Goal: Information Seeking & Learning: Understand process/instructions

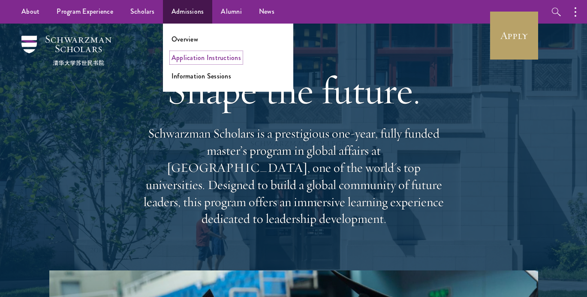
click at [185, 60] on link "Application Instructions" at bounding box center [205, 58] width 69 height 10
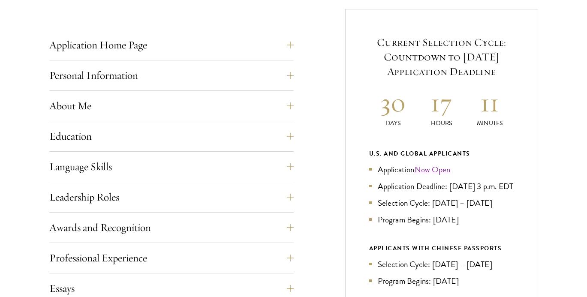
scroll to position [338, 0]
click at [125, 198] on button "Leadership Roles" at bounding box center [178, 196] width 244 height 21
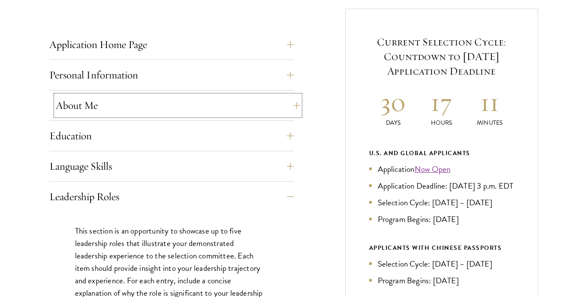
click at [103, 111] on button "About Me" at bounding box center [178, 105] width 244 height 21
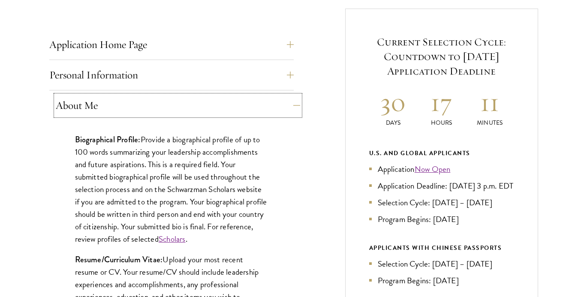
click at [103, 111] on button "About Me" at bounding box center [178, 105] width 244 height 21
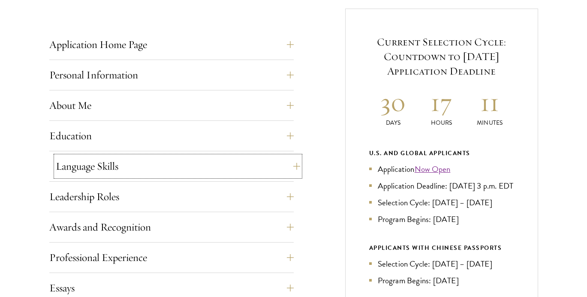
click at [93, 165] on button "Language Skills" at bounding box center [178, 166] width 244 height 21
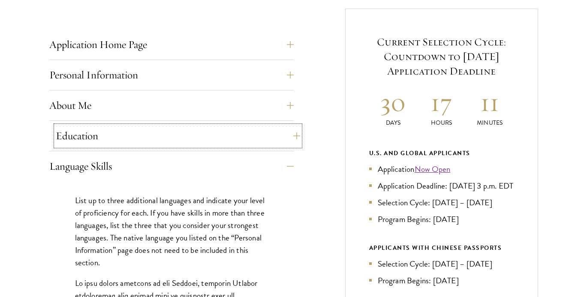
click at [100, 141] on button "Education" at bounding box center [178, 136] width 244 height 21
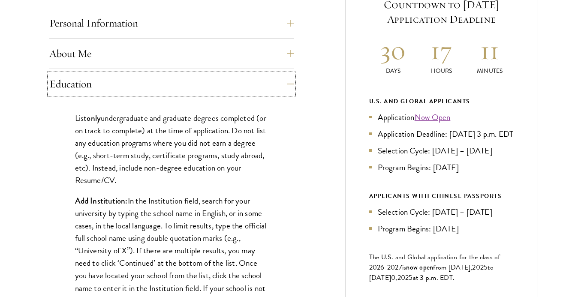
scroll to position [391, 0]
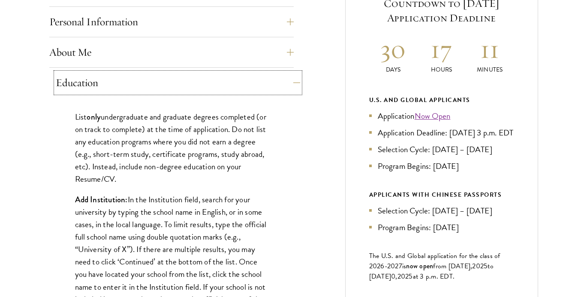
click at [159, 80] on button "Education" at bounding box center [178, 82] width 244 height 21
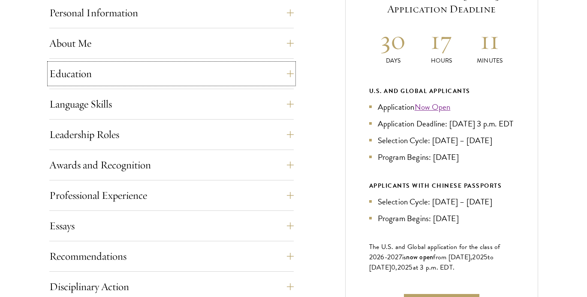
scroll to position [402, 0]
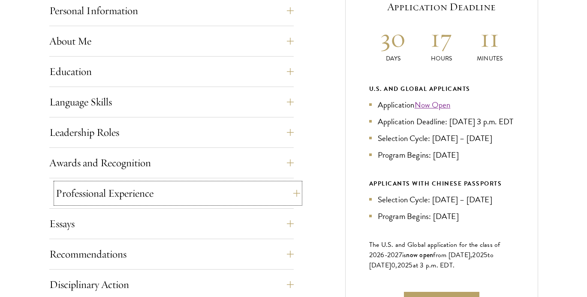
click at [137, 195] on button "Professional Experience" at bounding box center [178, 193] width 244 height 21
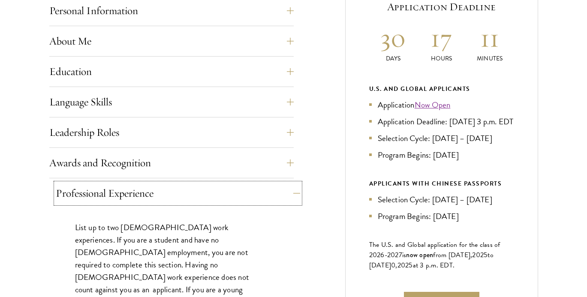
click at [137, 196] on button "Professional Experience" at bounding box center [178, 193] width 244 height 21
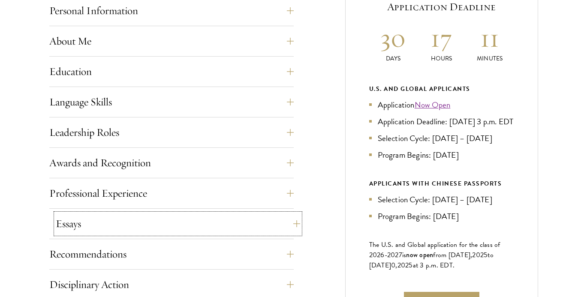
click at [117, 228] on button "Essays" at bounding box center [178, 223] width 244 height 21
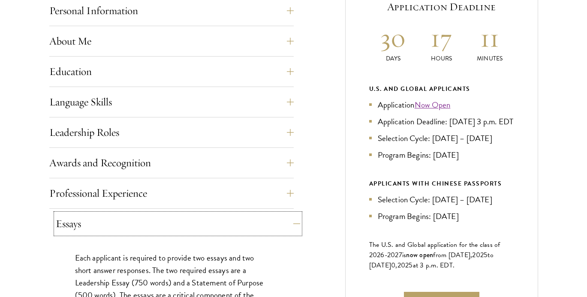
click at [117, 228] on button "Essays" at bounding box center [178, 223] width 244 height 21
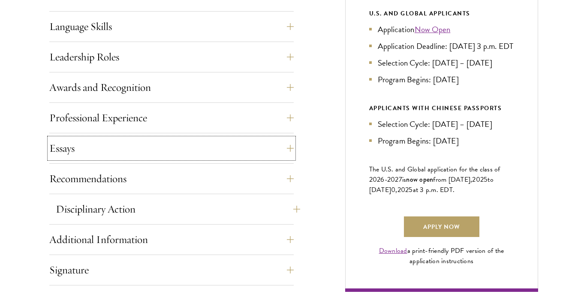
scroll to position [479, 0]
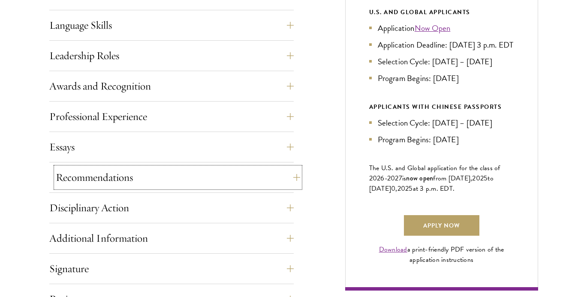
click at [116, 177] on button "Recommendations" at bounding box center [178, 177] width 244 height 21
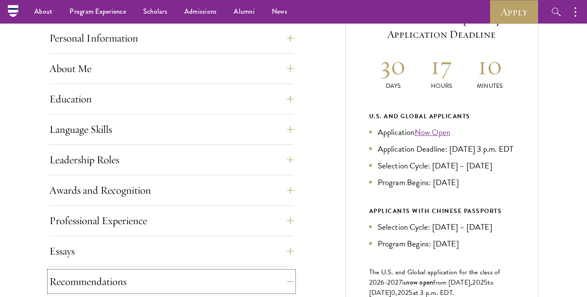
scroll to position [0, 0]
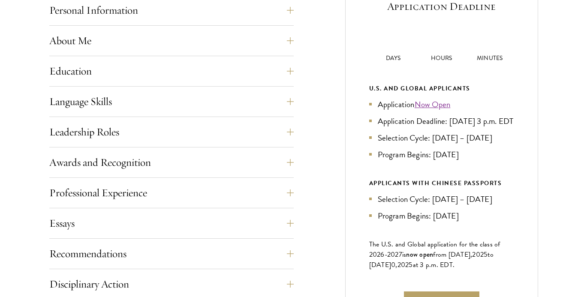
scroll to position [405, 0]
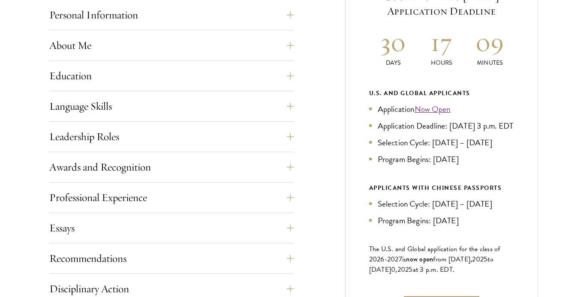
scroll to position [425, 0]
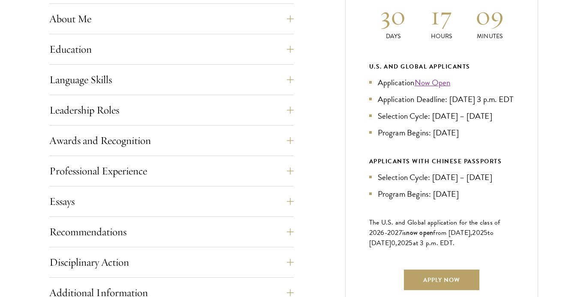
click at [106, 182] on div "Professional Experience" at bounding box center [171, 174] width 244 height 26
click at [103, 226] on button "Recommendations" at bounding box center [178, 232] width 244 height 21
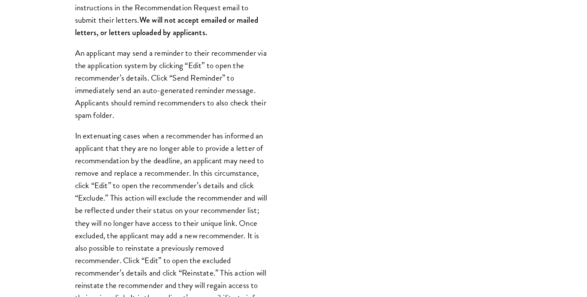
scroll to position [846, 0]
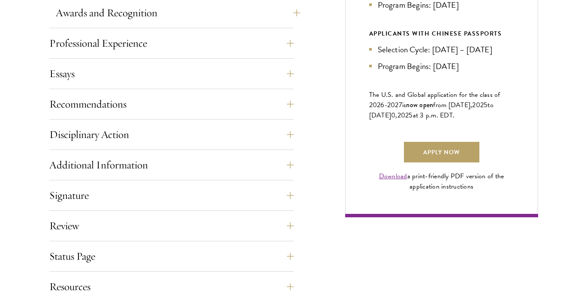
scroll to position [553, 0]
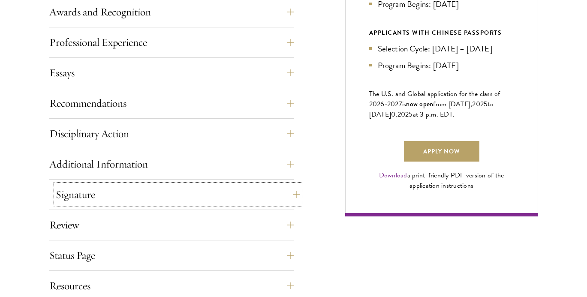
click at [94, 184] on button "Signature" at bounding box center [178, 194] width 244 height 21
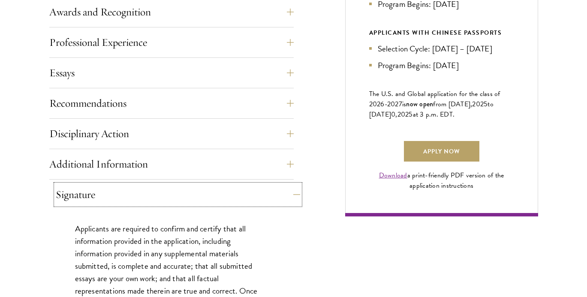
click at [91, 191] on button "Signature" at bounding box center [178, 194] width 244 height 21
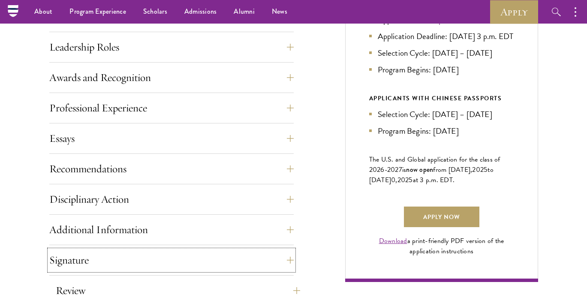
scroll to position [486, 0]
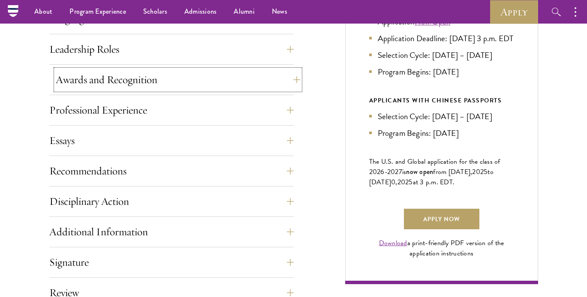
click at [93, 78] on button "Awards and Recognition" at bounding box center [178, 79] width 244 height 21
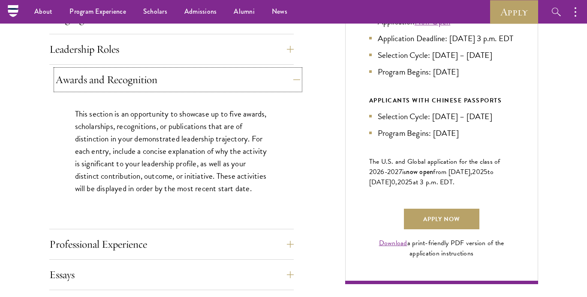
click at [93, 78] on button "Awards and Recognition" at bounding box center [178, 79] width 244 height 21
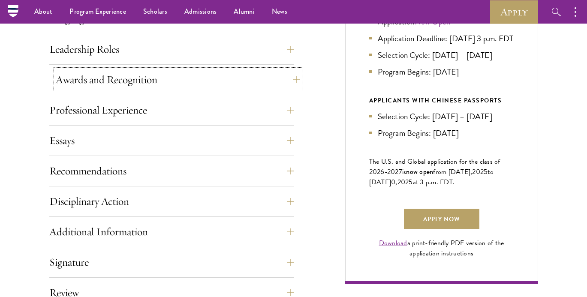
click at [100, 74] on button "Awards and Recognition" at bounding box center [178, 79] width 244 height 21
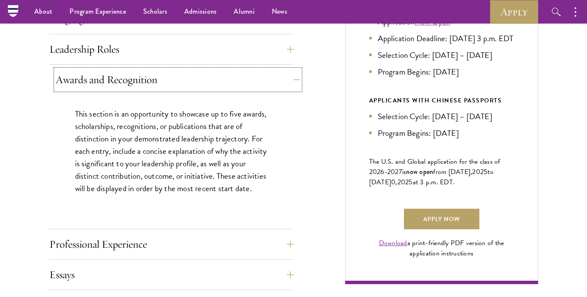
click at [100, 74] on button "Awards and Recognition" at bounding box center [178, 79] width 244 height 21
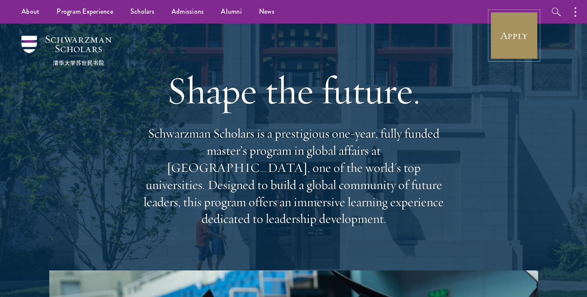
click at [510, 40] on link "Apply" at bounding box center [514, 36] width 48 height 48
